Goal: Task Accomplishment & Management: Manage account settings

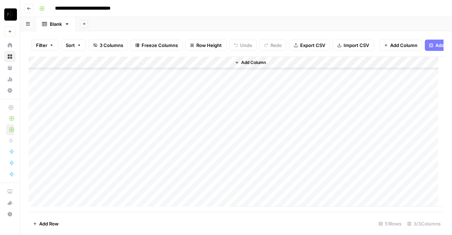
scroll to position [485, 0]
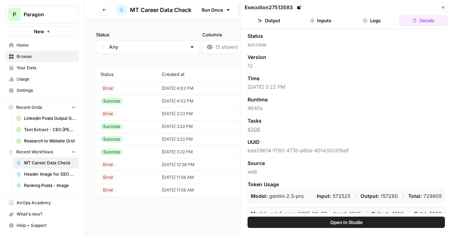
click at [186, 152] on td "[DATE] 3:22 PM" at bounding box center [199, 152] width 82 height 13
click at [282, 20] on button "Output" at bounding box center [269, 20] width 49 height 11
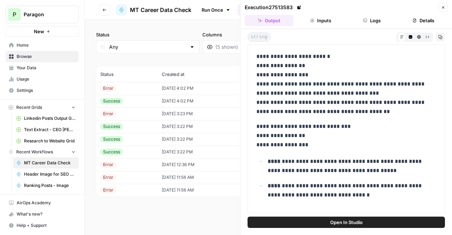
click at [442, 37] on icon "button" at bounding box center [440, 37] width 4 height 4
click at [435, 26] on header "Execution 27513583 Close Output Inputs Logs Details" at bounding box center [347, 14] width 212 height 29
click at [424, 22] on button "Details" at bounding box center [423, 20] width 49 height 11
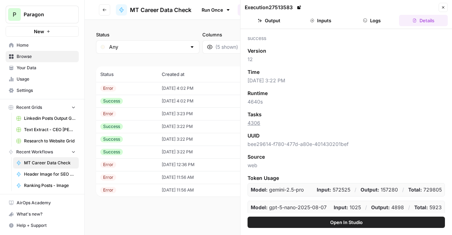
scroll to position [6, 0]
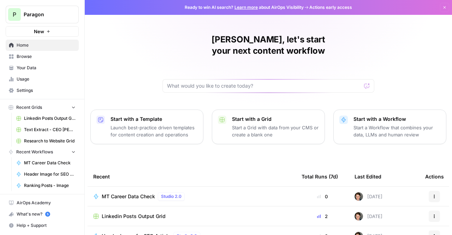
click at [24, 15] on span "Paragon" at bounding box center [45, 14] width 43 height 7
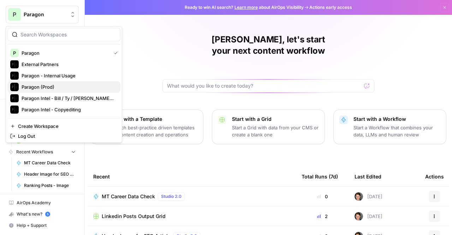
click at [35, 81] on button "Paragon (Prod)" at bounding box center [63, 86] width 113 height 11
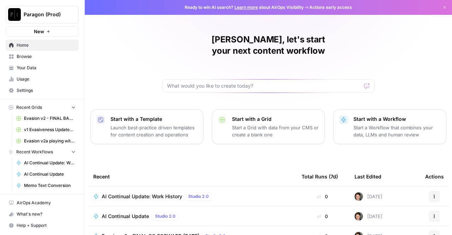
scroll to position [89, 0]
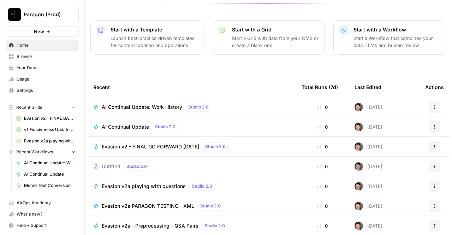
click at [124, 123] on span "AI Continual Update" at bounding box center [125, 126] width 47 height 7
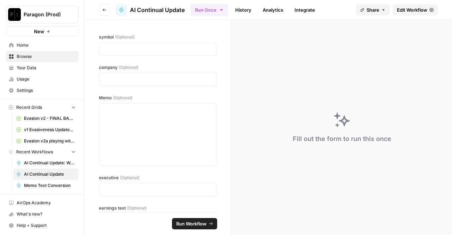
click at [250, 12] on link "History" at bounding box center [243, 9] width 25 height 11
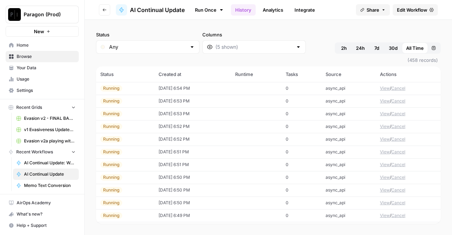
click at [383, 88] on button "View" at bounding box center [385, 88] width 10 height 6
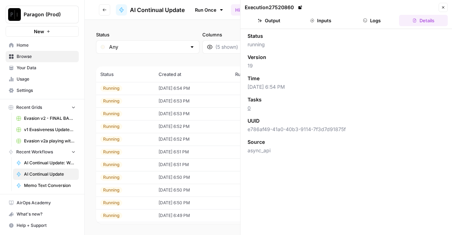
click at [443, 5] on icon "button" at bounding box center [443, 7] width 4 height 4
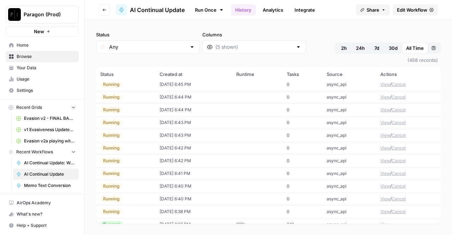
scroll to position [368, 0]
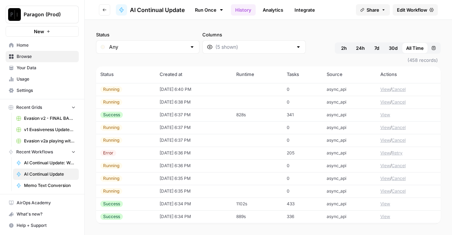
click at [381, 152] on button "View" at bounding box center [385, 153] width 10 height 6
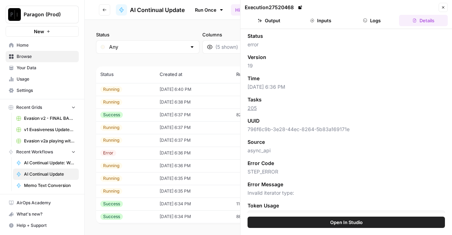
click at [318, 25] on button "Inputs" at bounding box center [320, 20] width 49 height 11
click at [382, 13] on header "Execution 27520468 Close Output Inputs Logs Details" at bounding box center [347, 14] width 212 height 29
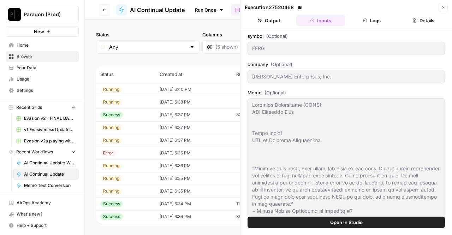
click at [369, 27] on header "Execution 27520468 Close Output Inputs Logs Details" at bounding box center [347, 14] width 212 height 29
click at [374, 23] on button "Logs" at bounding box center [372, 20] width 49 height 11
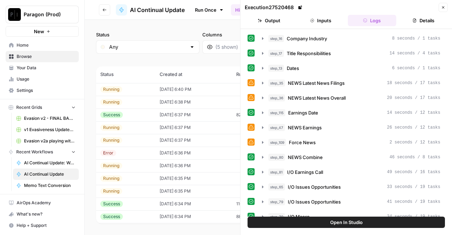
click at [274, 25] on button "Output" at bounding box center [269, 20] width 49 height 11
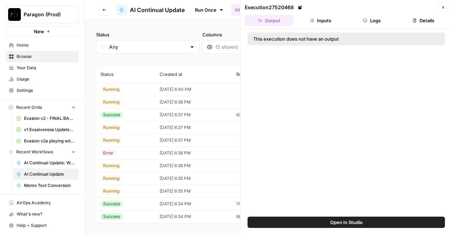
click at [360, 20] on button "Logs" at bounding box center [372, 20] width 49 height 11
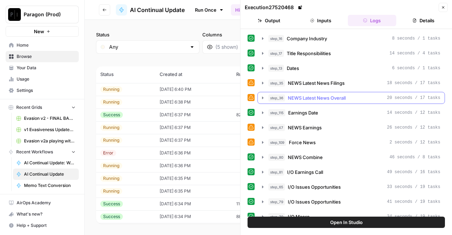
scroll to position [141, 0]
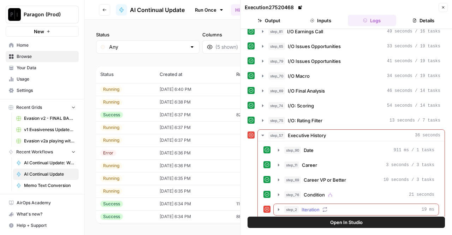
click at [321, 206] on div "step_2 Iteration 19 ms" at bounding box center [359, 209] width 150 height 7
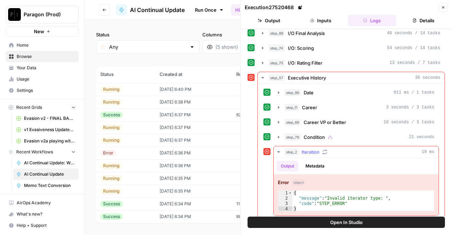
scroll to position [198, 0]
click at [319, 134] on span "Condition" at bounding box center [314, 137] width 21 height 7
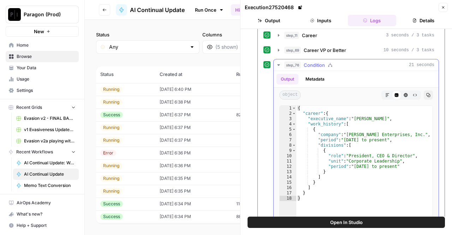
scroll to position [270, 0]
click at [307, 61] on span "Condition" at bounding box center [314, 64] width 21 height 7
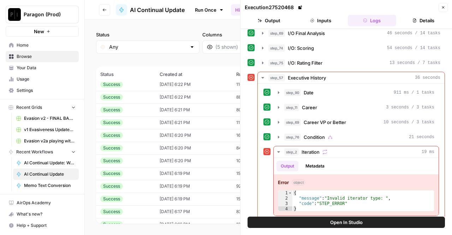
scroll to position [890, 0]
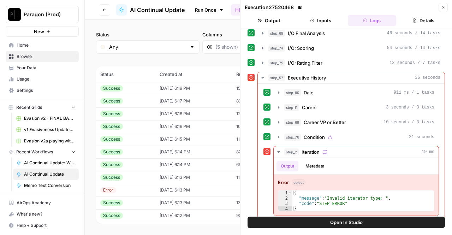
click at [446, 6] on button "Close" at bounding box center [443, 7] width 9 height 9
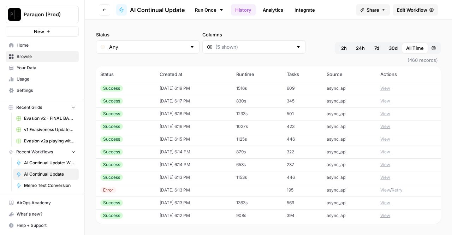
click at [384, 188] on button "View" at bounding box center [385, 190] width 10 height 6
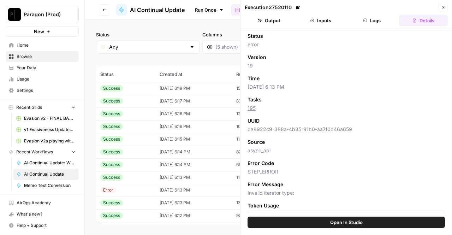
click at [370, 21] on button "Logs" at bounding box center [372, 20] width 49 height 11
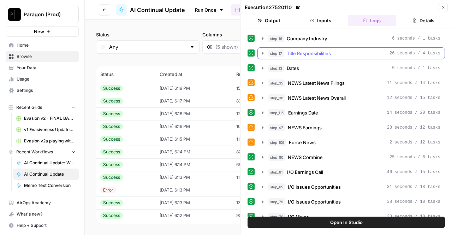
scroll to position [141, 0]
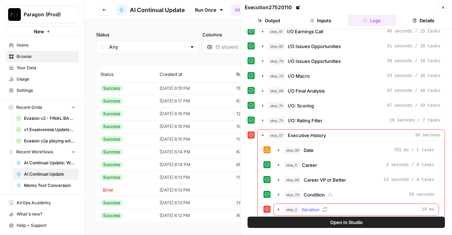
click at [323, 207] on icon "button" at bounding box center [324, 209] width 5 height 5
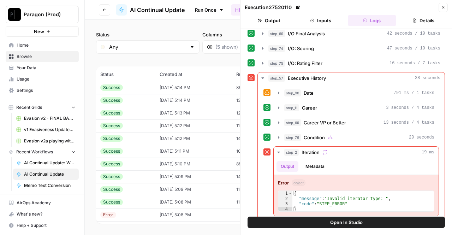
scroll to position [2416, 0]
click at [177, 114] on td "[DATE] 5:08 PM" at bounding box center [193, 113] width 77 height 13
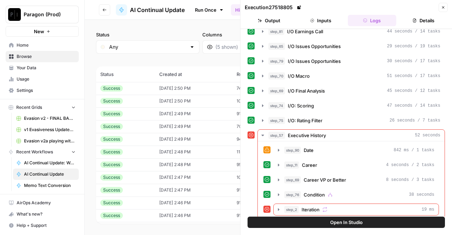
scroll to position [5467, 0]
click at [445, 8] on button "Close" at bounding box center [443, 7] width 9 height 9
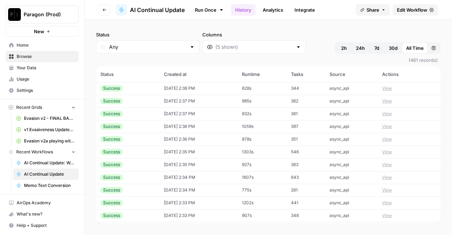
click at [416, 12] on span "Edit Workflow" at bounding box center [412, 9] width 30 height 7
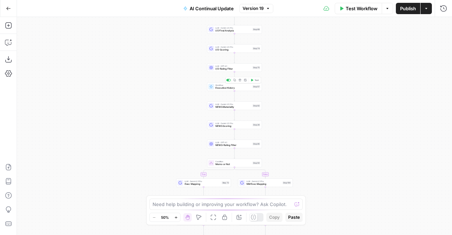
click at [223, 87] on span "Executive History" at bounding box center [233, 88] width 36 height 4
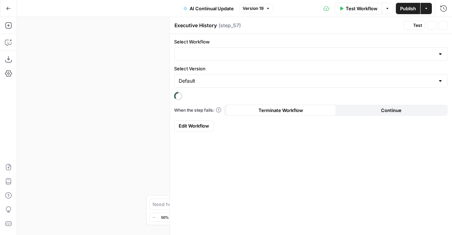
type input "AI Continual Update: Work History"
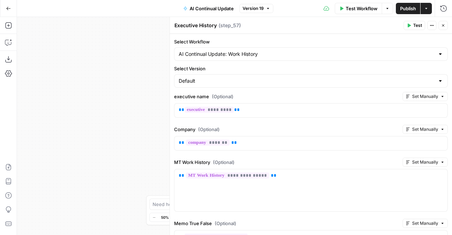
scroll to position [77, 0]
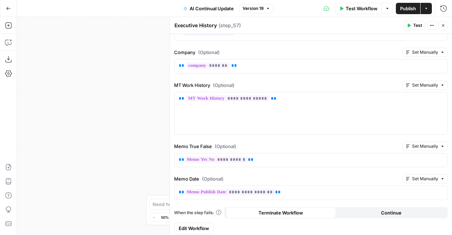
click at [192, 226] on span "Edit Workflow" at bounding box center [194, 228] width 30 height 7
